Goal: Transaction & Acquisition: Purchase product/service

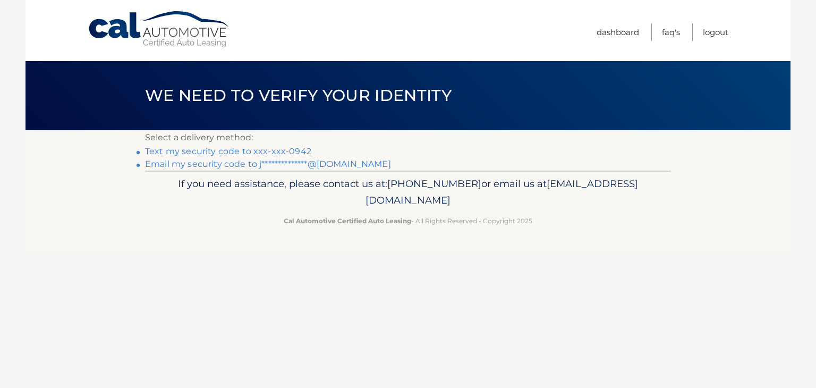
click at [293, 154] on link "Text my security code to xxx-xxx-0942" at bounding box center [228, 151] width 166 height 10
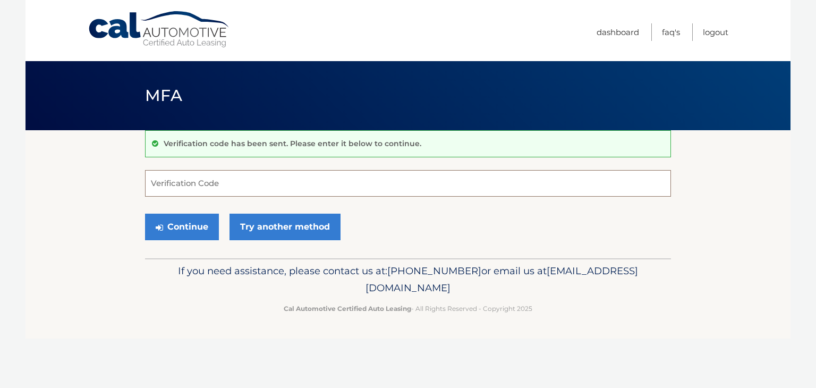
click at [244, 178] on input "Verification Code" at bounding box center [408, 183] width 526 height 27
type input "628042"
click at [195, 231] on button "Continue" at bounding box center [182, 227] width 74 height 27
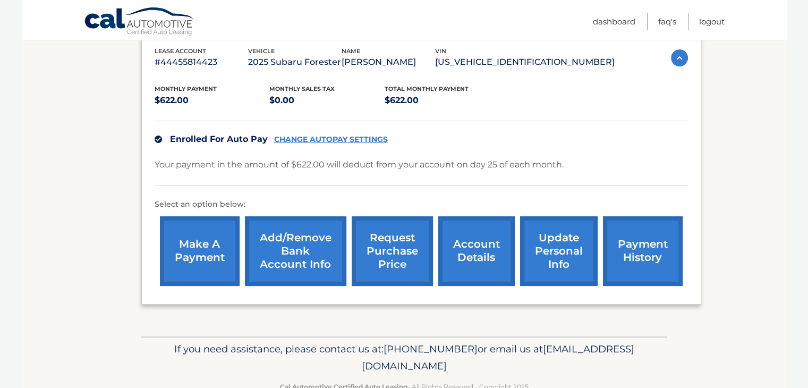
scroll to position [213, 0]
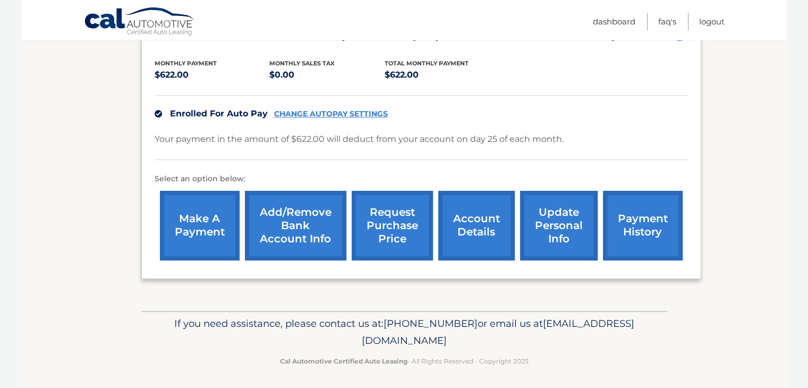
click at [642, 246] on link "payment history" at bounding box center [643, 226] width 80 height 70
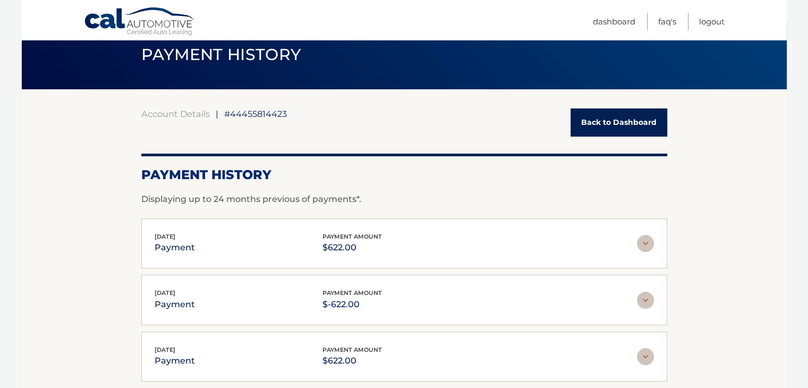
scroll to position [106, 0]
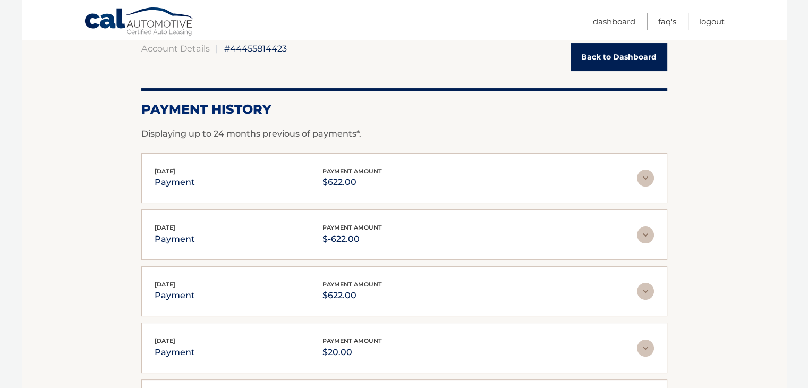
click at [644, 180] on img at bounding box center [645, 178] width 17 height 17
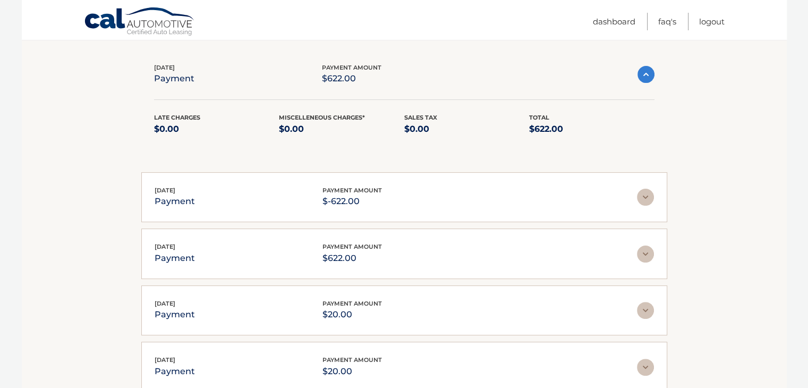
scroll to position [213, 0]
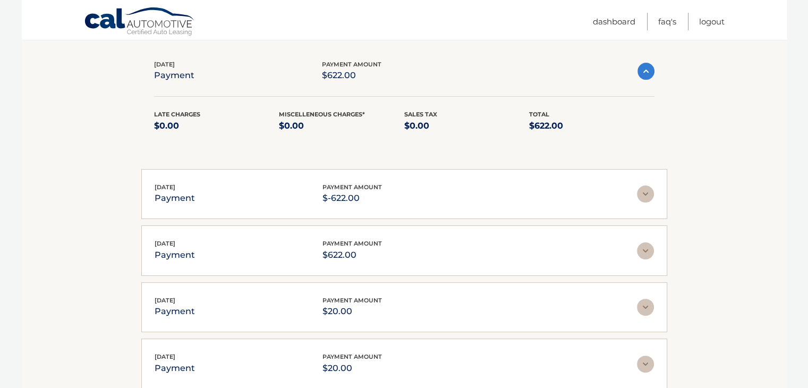
click at [644, 198] on img at bounding box center [645, 194] width 17 height 17
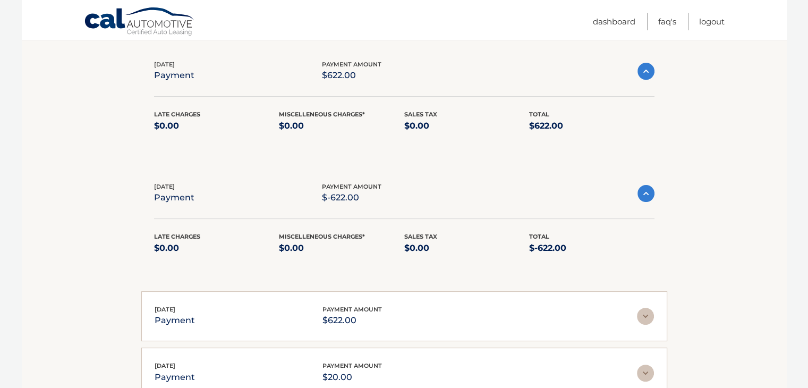
scroll to position [372, 0]
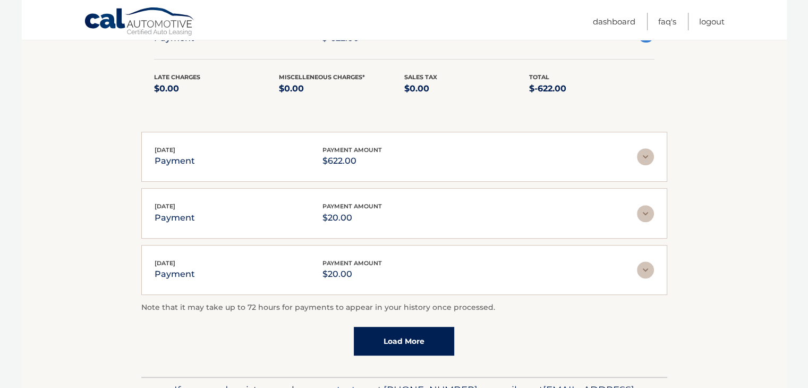
click at [399, 333] on link "Load More" at bounding box center [404, 341] width 100 height 29
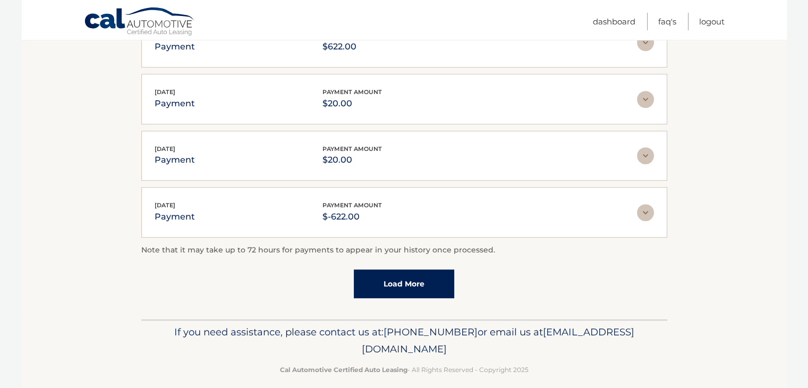
scroll to position [495, 0]
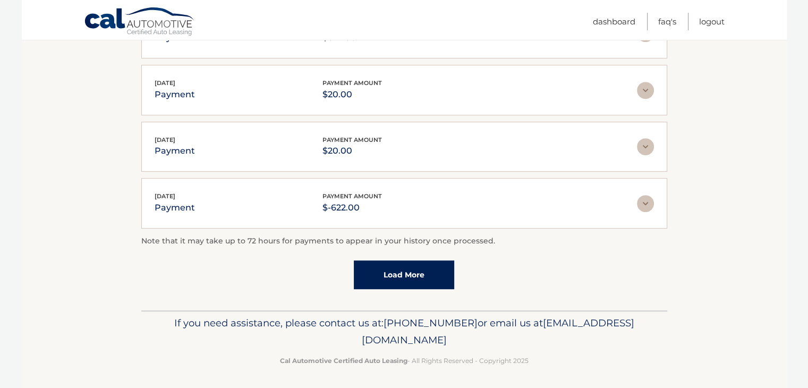
click at [400, 272] on link "Load More" at bounding box center [404, 274] width 100 height 29
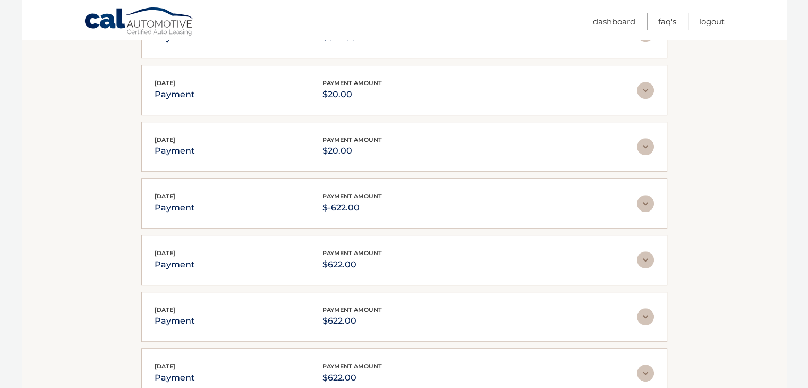
click at [651, 257] on img at bounding box center [645, 259] width 17 height 17
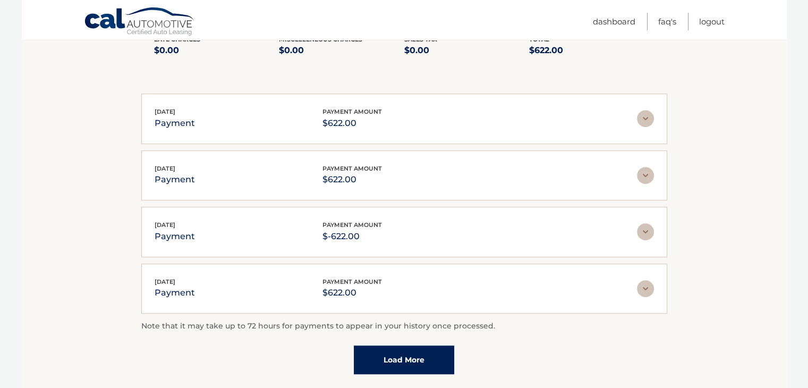
scroll to position [761, 0]
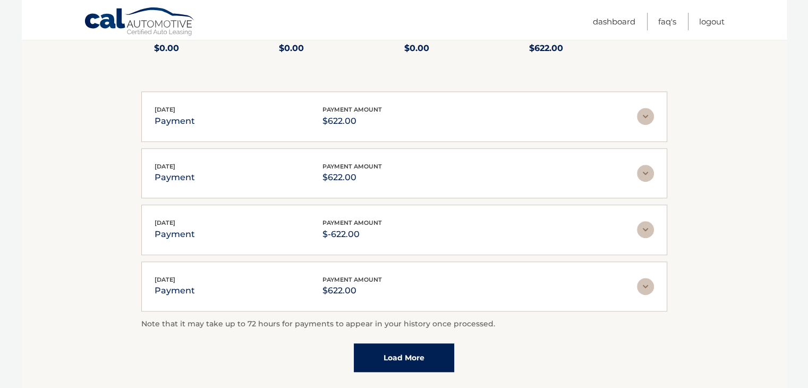
click at [642, 229] on img at bounding box center [645, 229] width 17 height 17
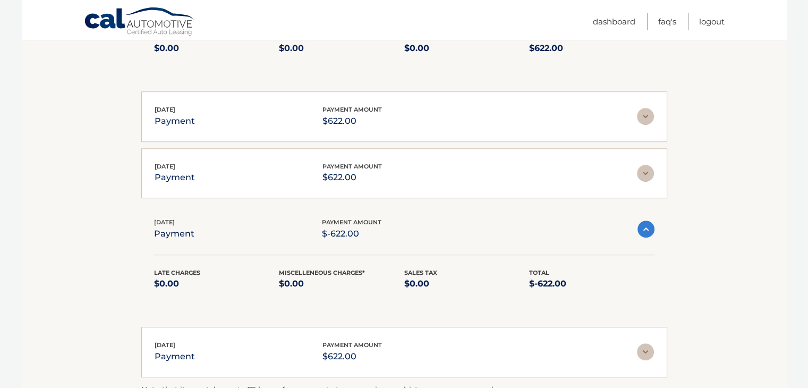
click at [642, 229] on img at bounding box center [646, 229] width 17 height 17
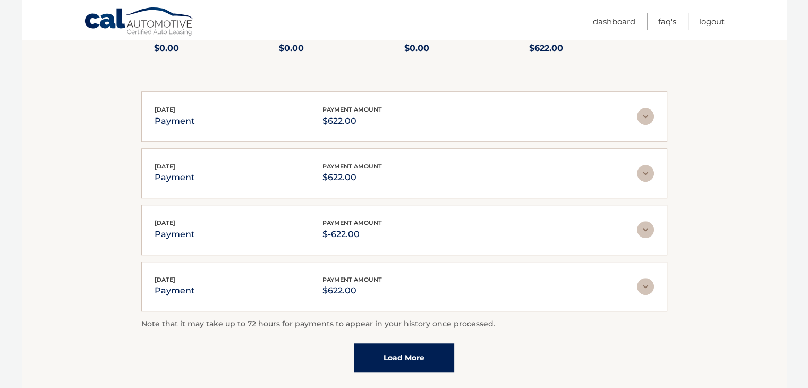
click at [643, 171] on img at bounding box center [645, 173] width 17 height 17
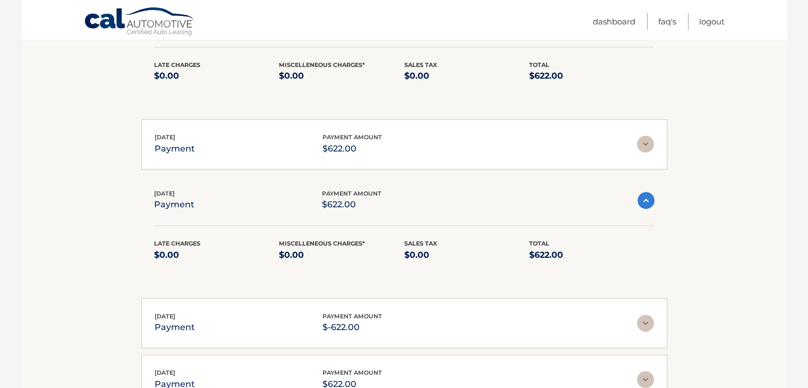
scroll to position [708, 0]
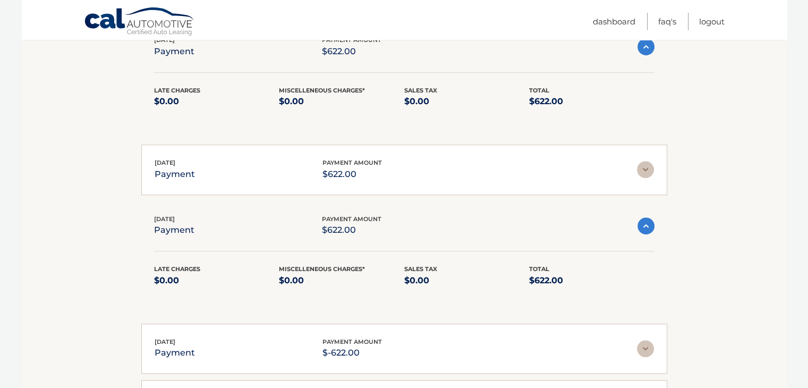
click at [643, 226] on img at bounding box center [646, 225] width 17 height 17
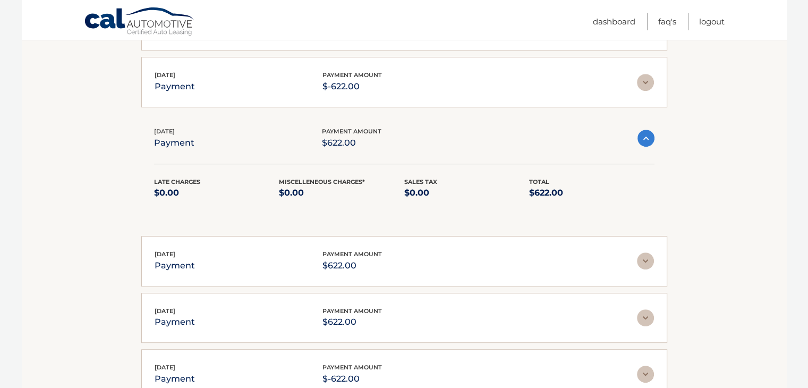
scroll to position [549, 0]
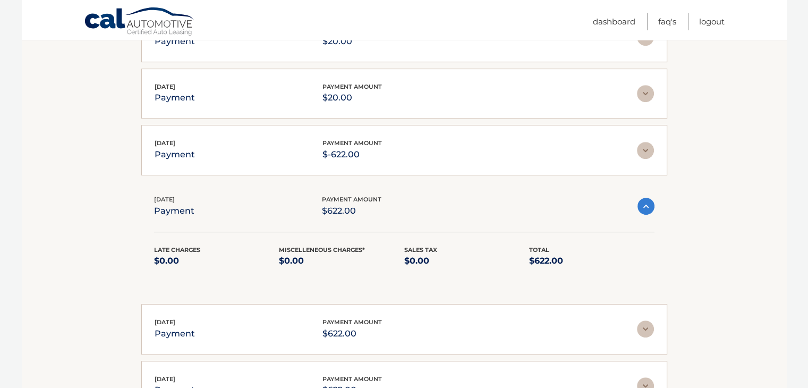
click at [647, 329] on img at bounding box center [645, 329] width 17 height 17
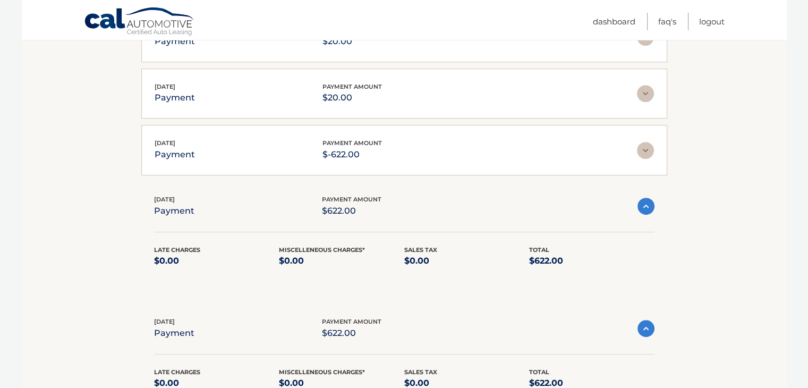
click at [645, 207] on img at bounding box center [646, 206] width 17 height 17
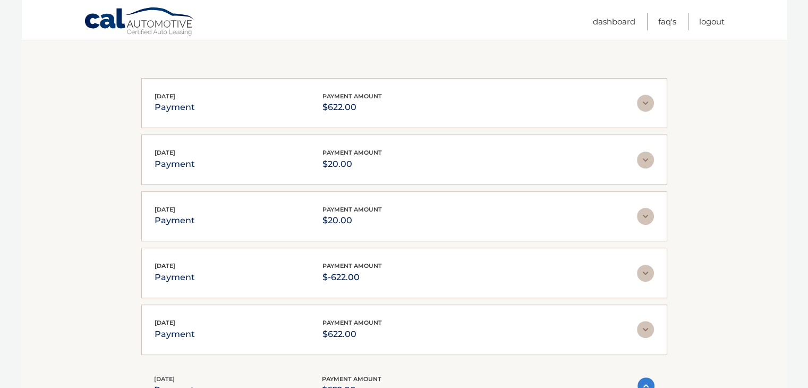
scroll to position [442, 0]
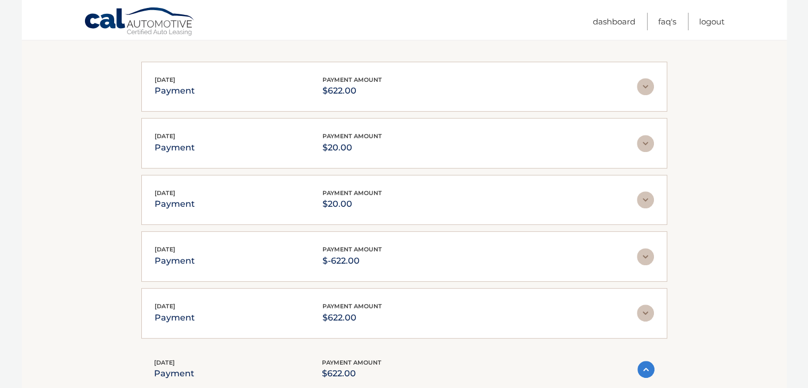
click at [648, 305] on img at bounding box center [645, 313] width 17 height 17
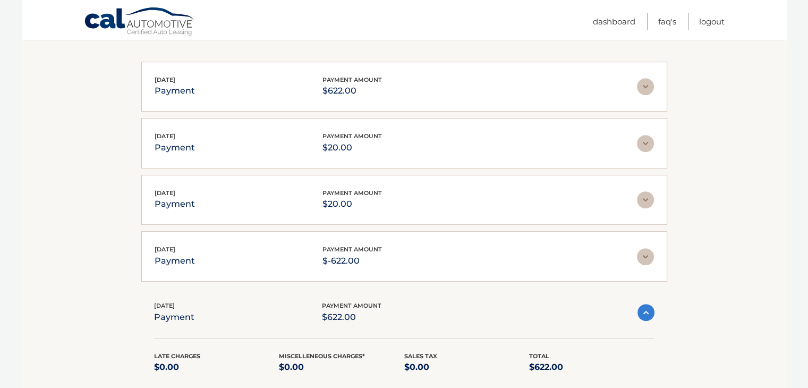
click at [648, 304] on img at bounding box center [646, 312] width 17 height 17
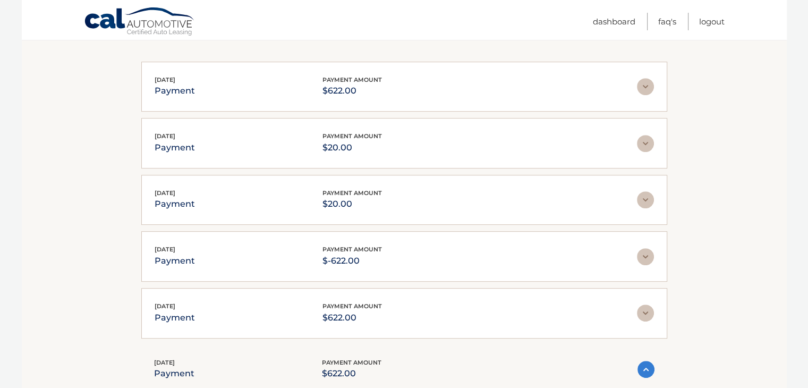
click at [643, 250] on img at bounding box center [645, 256] width 17 height 17
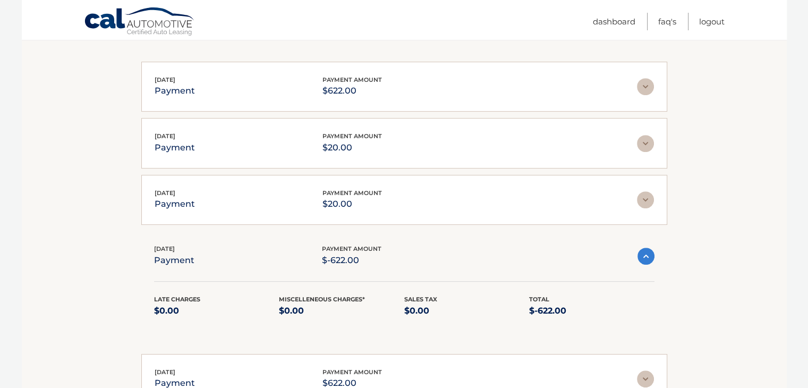
click at [643, 250] on img at bounding box center [646, 256] width 17 height 17
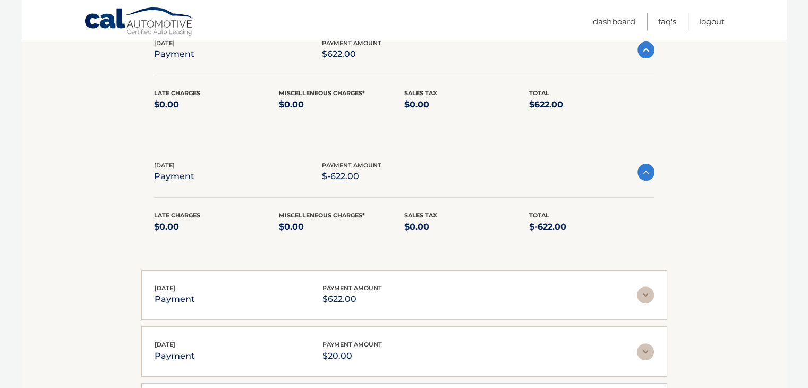
scroll to position [176, 0]
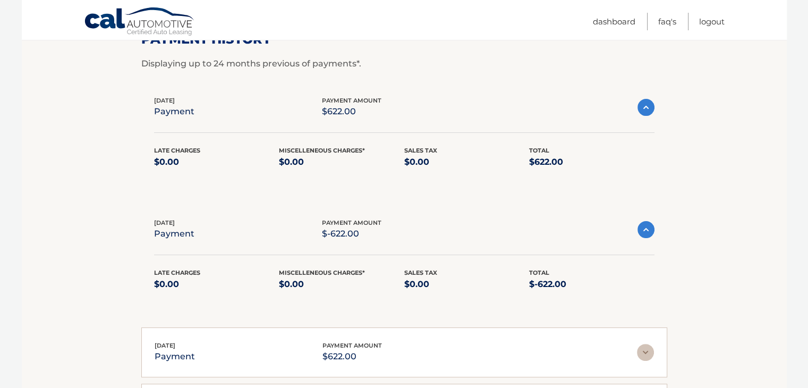
click at [649, 233] on img at bounding box center [646, 229] width 17 height 17
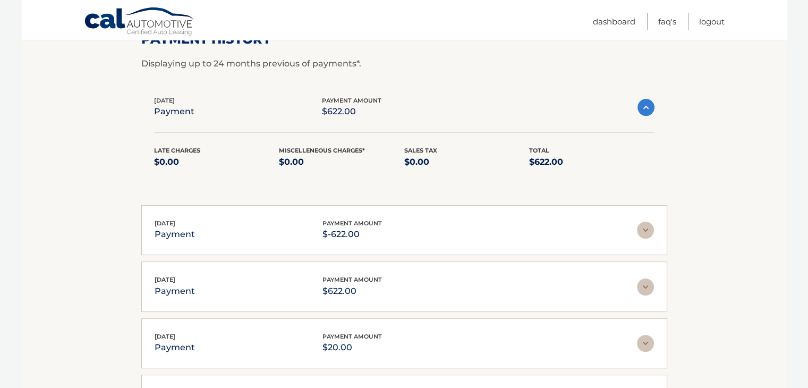
click at [643, 113] on img at bounding box center [646, 107] width 17 height 17
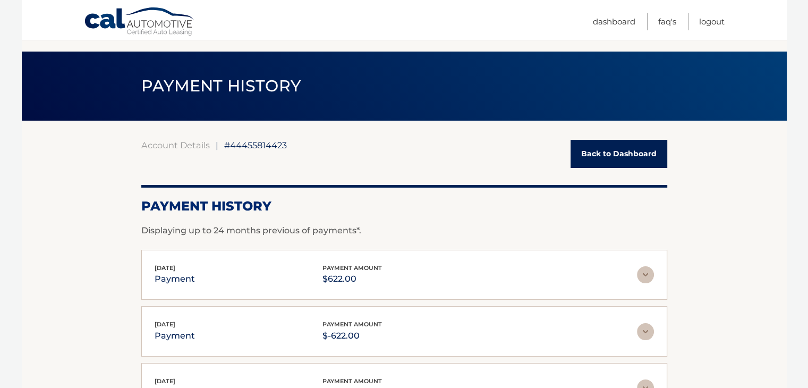
scroll to position [0, 0]
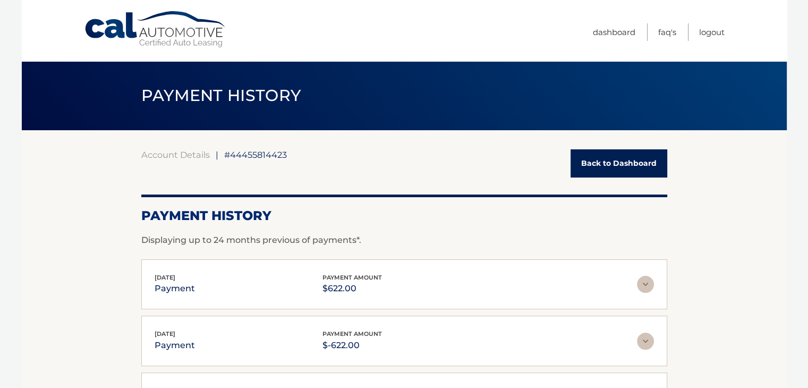
click at [612, 165] on link "Back to Dashboard" at bounding box center [619, 163] width 97 height 28
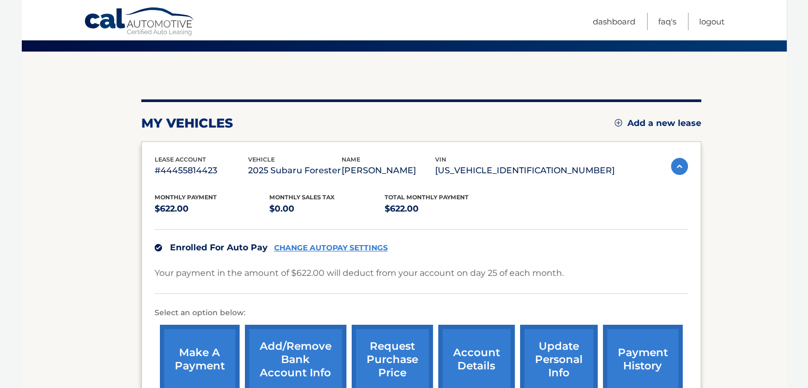
scroll to position [213, 0]
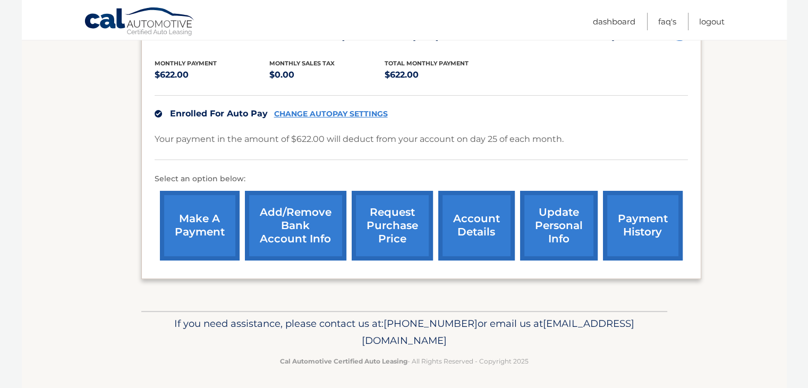
click at [202, 252] on link "make a payment" at bounding box center [200, 226] width 80 height 70
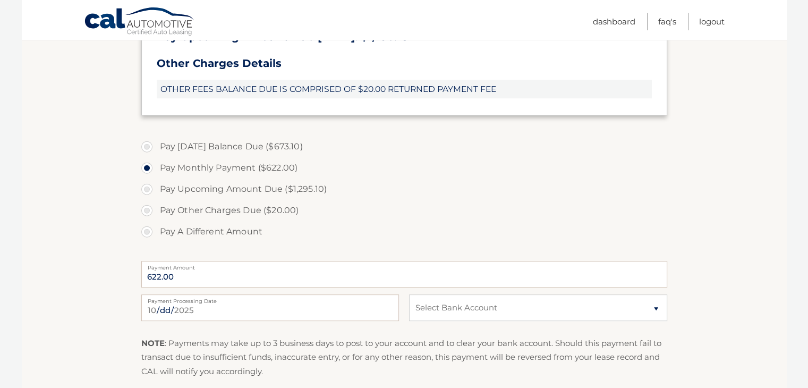
scroll to position [319, 0]
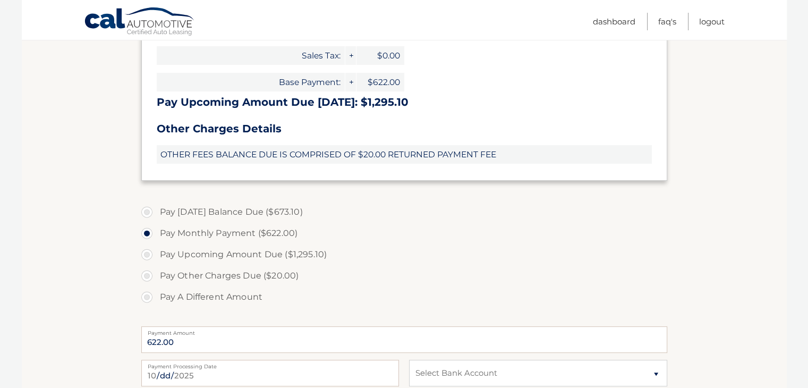
click at [148, 212] on label "Pay Today's Balance Due ($673.10)" at bounding box center [404, 211] width 526 height 21
click at [148, 212] on input "Pay Today's Balance Due ($673.10)" at bounding box center [151, 209] width 11 height 17
radio input "true"
type input "673.10"
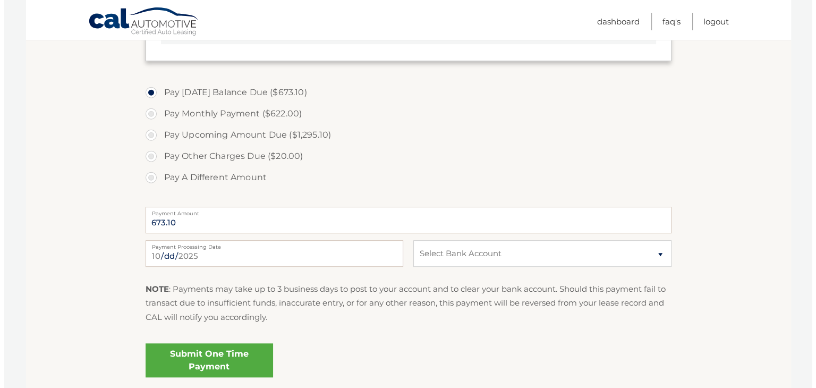
scroll to position [524, 0]
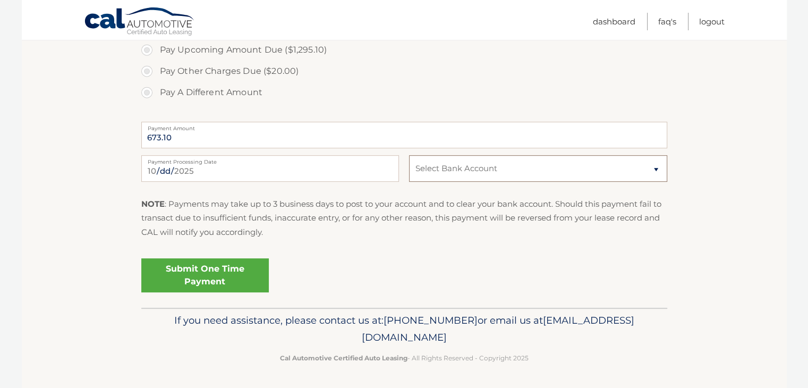
click at [652, 172] on select "Select Bank Account Checking JPMORGAN CHASE BANK, NA *****7239 Checking JPMORGA…" at bounding box center [538, 168] width 258 height 27
select select "MGJmNmFhOGYtNzA2Yy00YTU2LWE1N2QtYTBlZmYxOGFkODI1"
click at [409, 155] on select "Select Bank Account Checking JPMORGAN CHASE BANK, NA *****7239 Checking JPMORGA…" at bounding box center [538, 168] width 258 height 27
click at [202, 271] on link "Submit One Time Payment" at bounding box center [205, 275] width 128 height 34
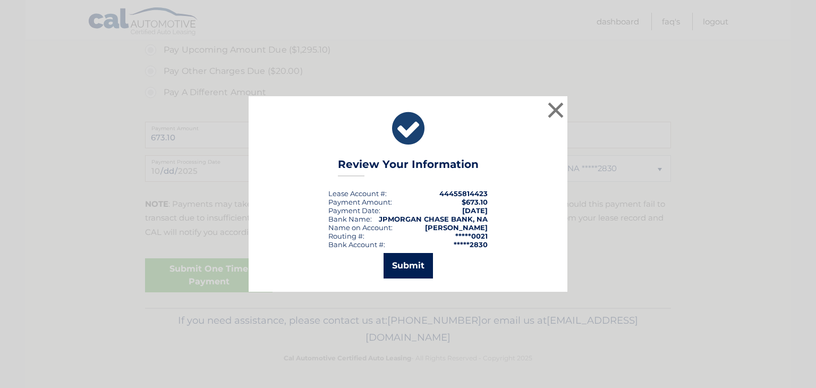
click at [411, 268] on button "Submit" at bounding box center [408, 266] width 49 height 26
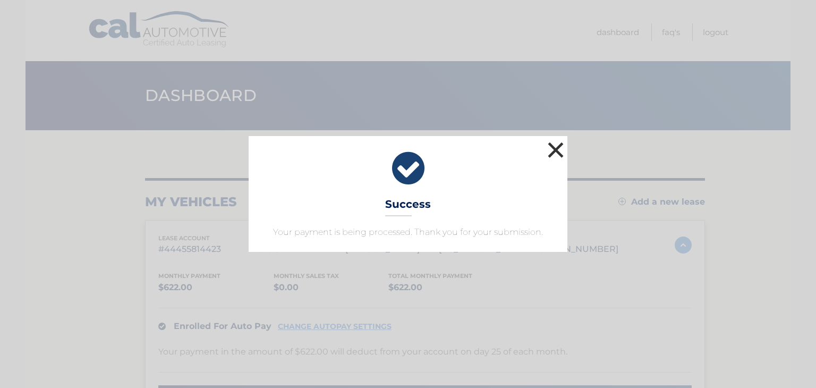
click at [561, 151] on button "×" at bounding box center [555, 149] width 21 height 21
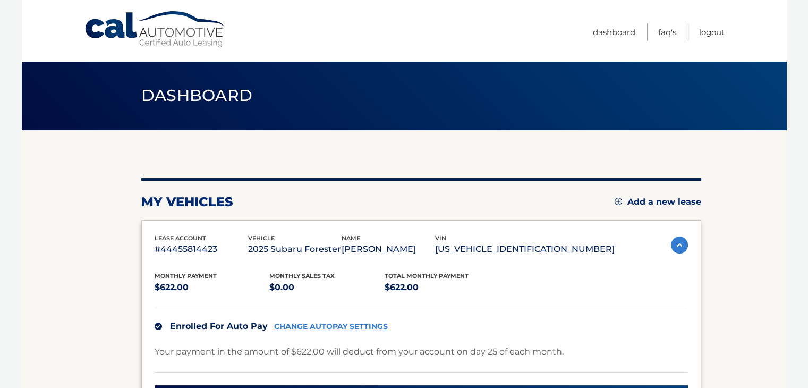
scroll to position [266, 0]
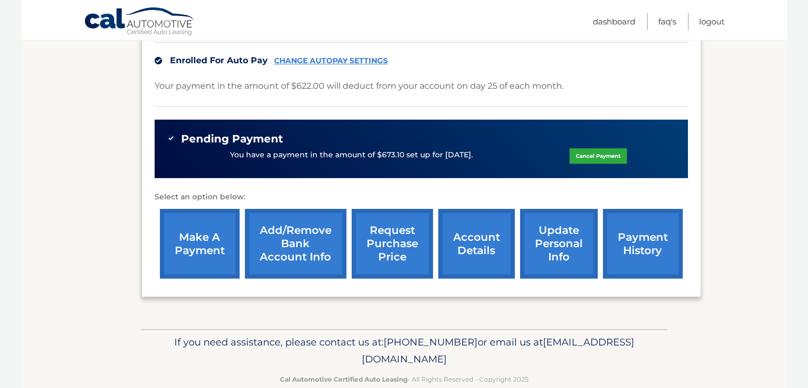
click at [635, 263] on link "payment history" at bounding box center [643, 244] width 80 height 70
